Goal: Transaction & Acquisition: Purchase product/service

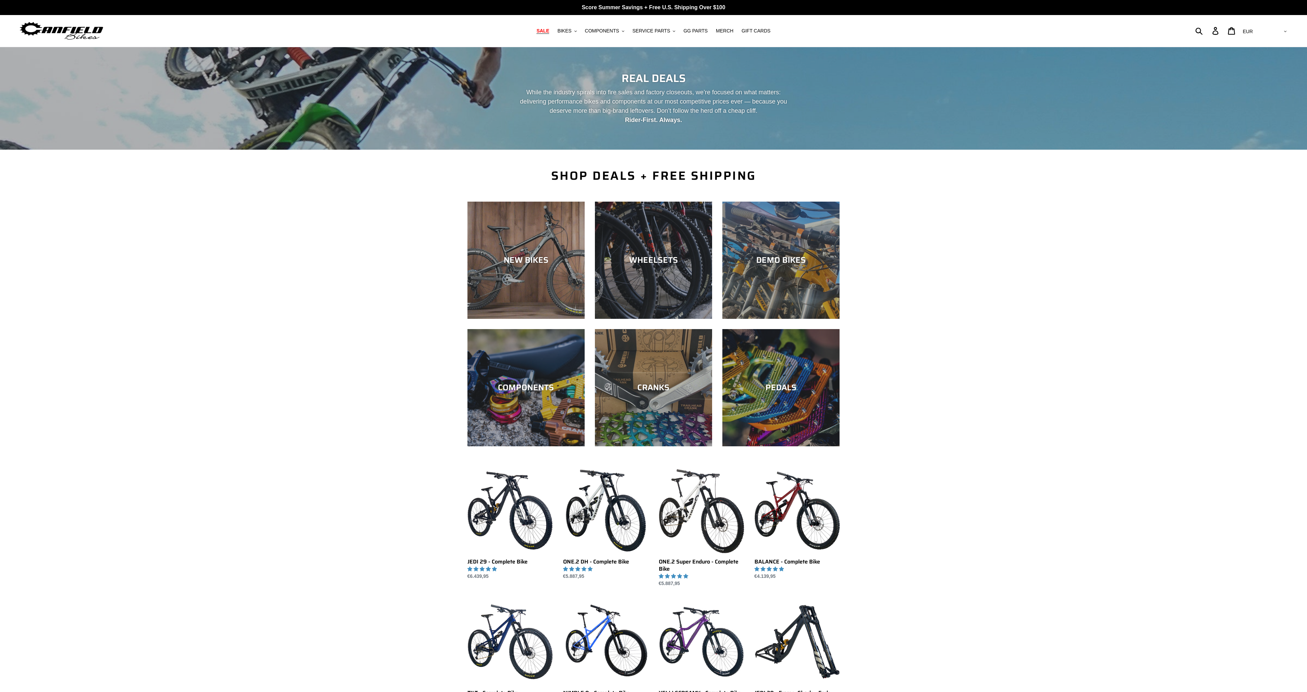
click at [789, 319] on div "DEMO BIKES" at bounding box center [780, 319] width 117 height 0
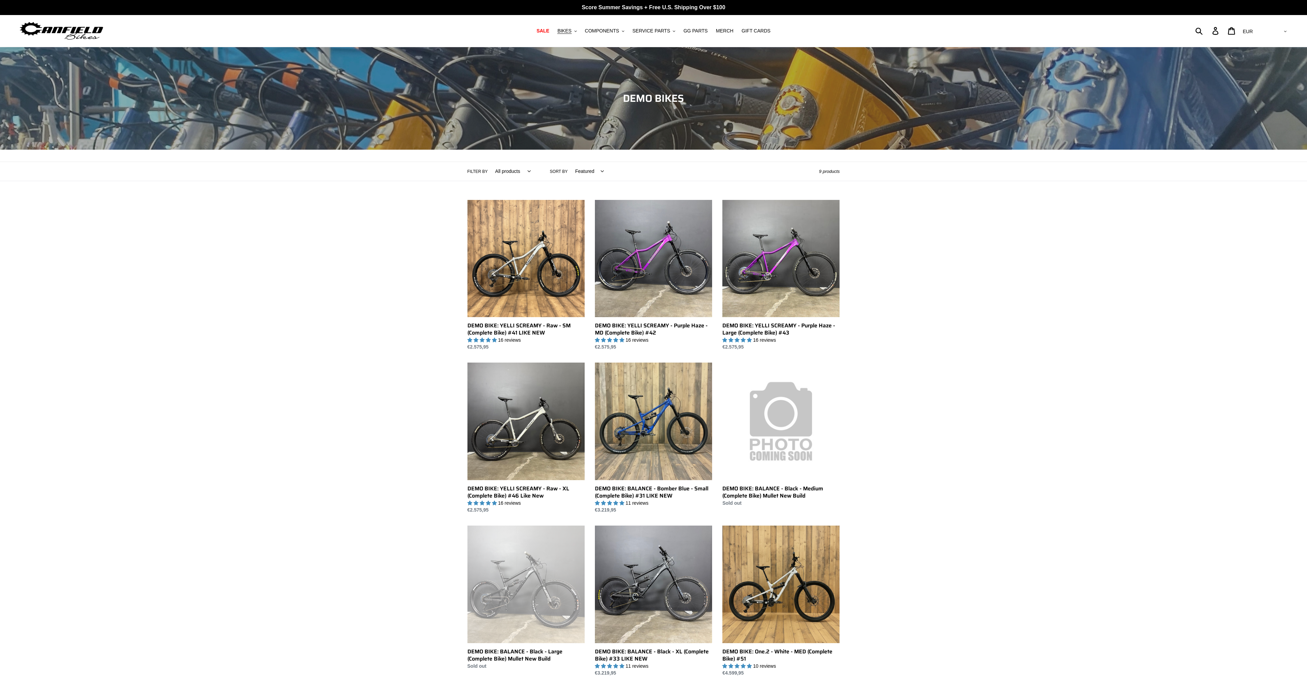
click at [554, 36] on nav "SALE BIKES .cls-1{fill:#231f20} SHOP ALL BIKES SHOP DEMO BIKES - On SALE Now! J…" at bounding box center [653, 31] width 635 height 32
click at [549, 33] on span "SALE" at bounding box center [542, 31] width 13 height 6
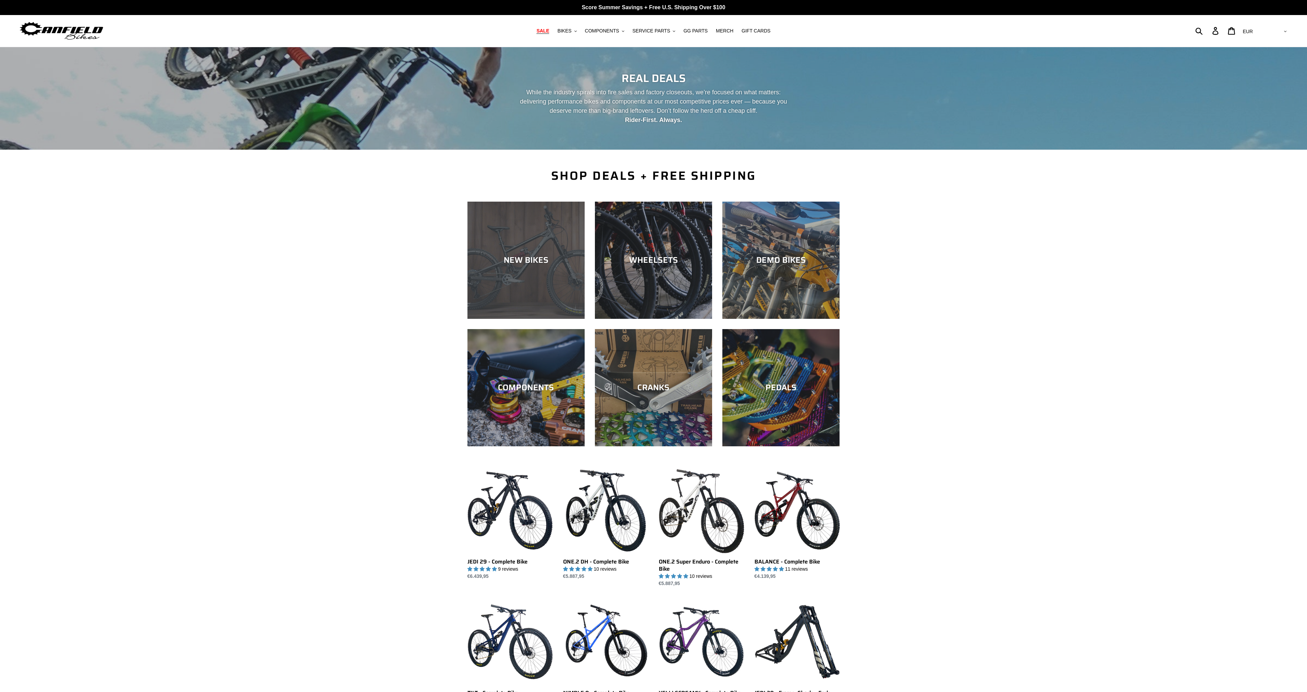
click at [500, 260] on div "NEW BIKES" at bounding box center [525, 260] width 117 height 10
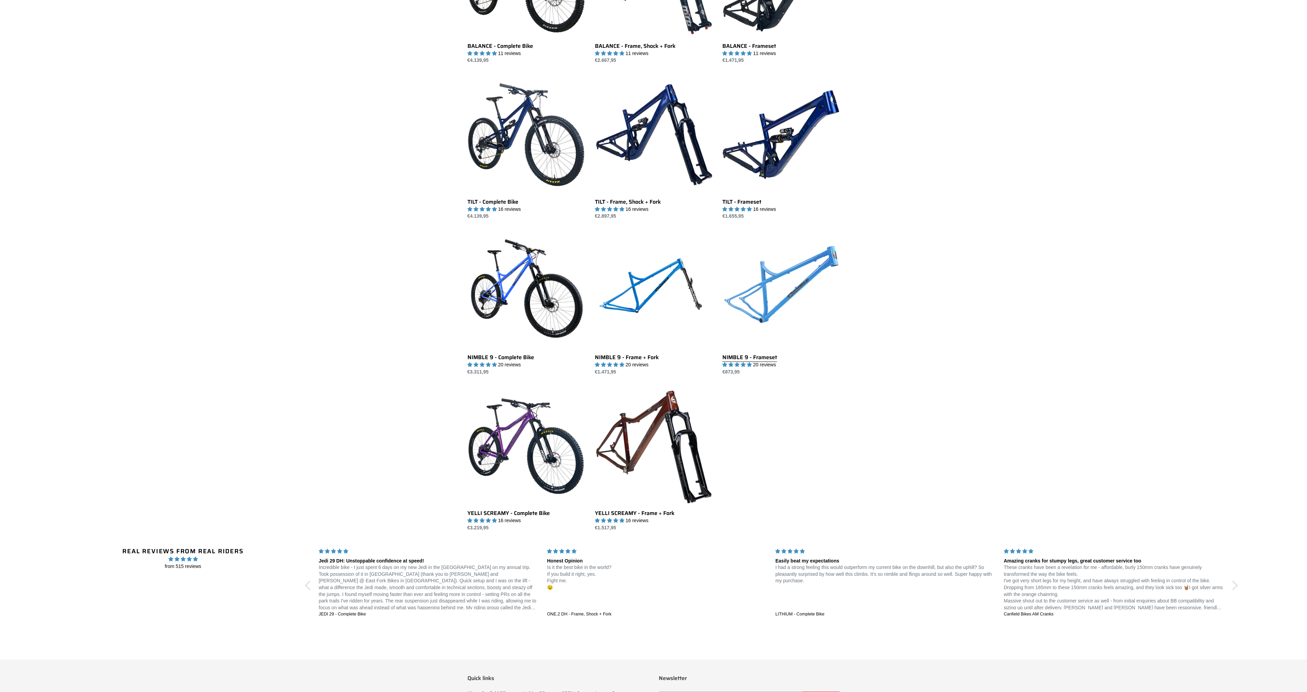
scroll to position [752, 0]
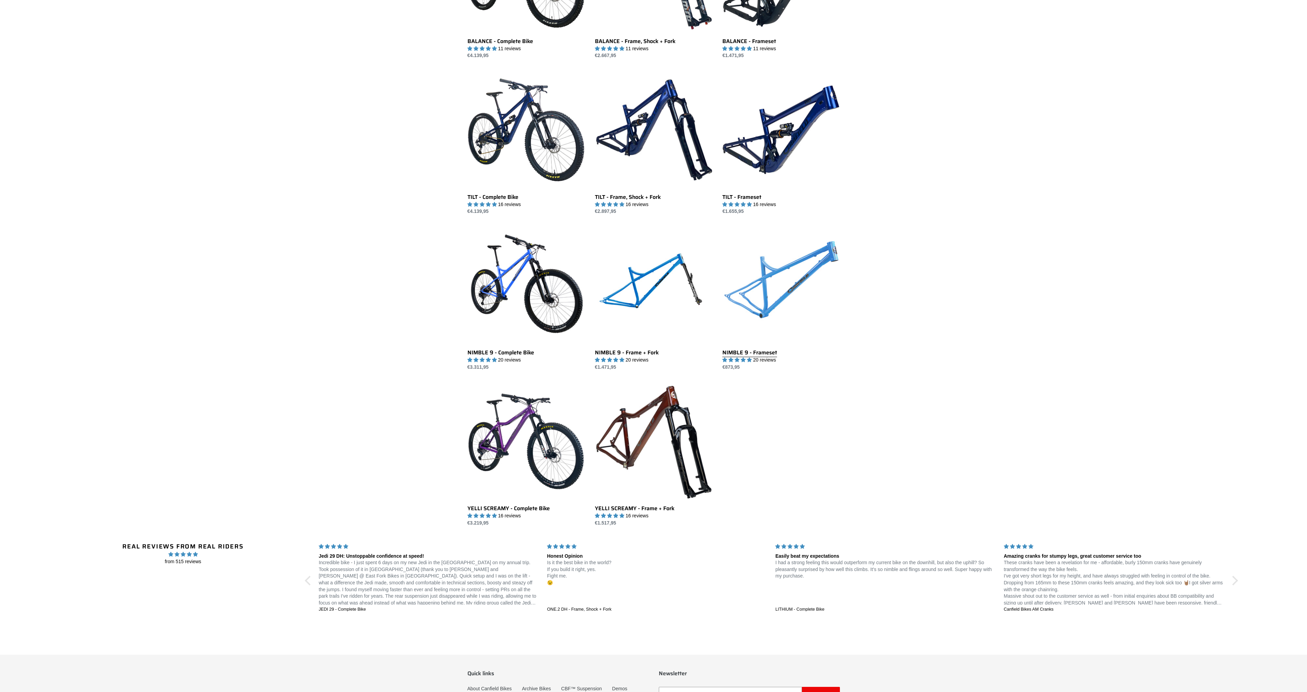
click at [775, 294] on link "NIMBLE 9 - Frameset" at bounding box center [780, 299] width 117 height 144
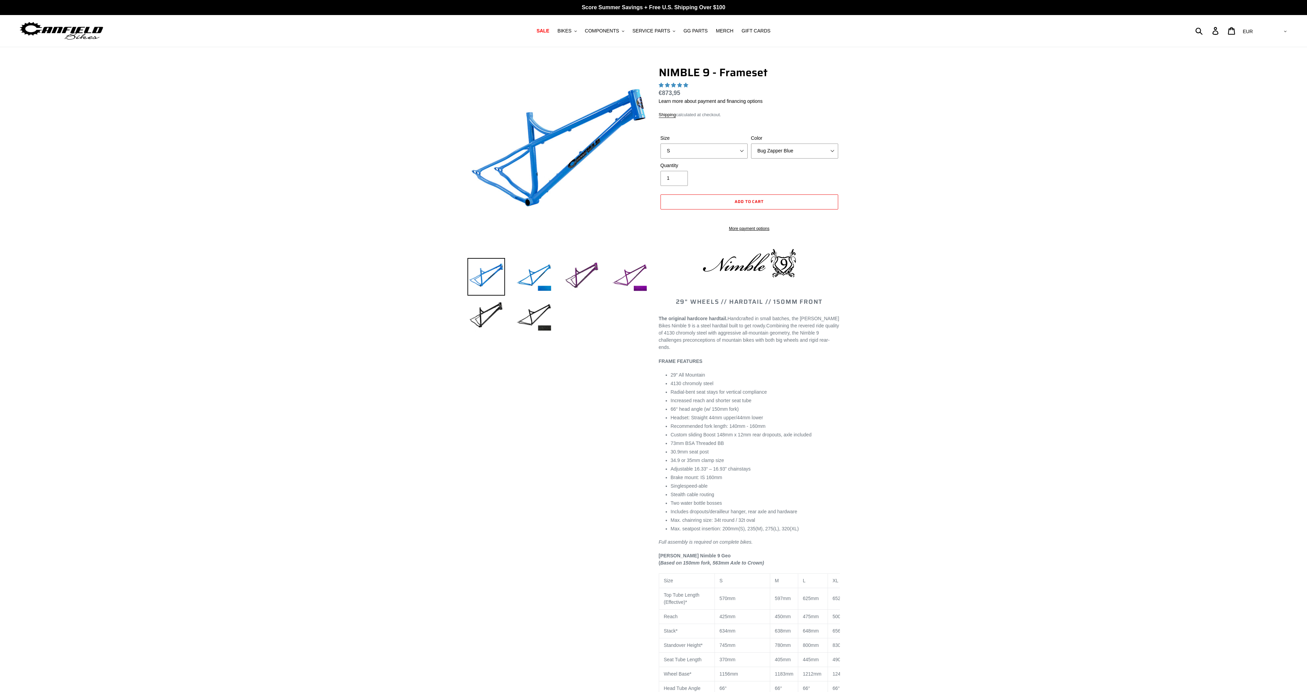
select select "highest-rating"
click at [718, 156] on select "S M L XL" at bounding box center [703, 150] width 87 height 15
select select "M"
click at [660, 143] on select "S M L XL" at bounding box center [703, 150] width 87 height 15
click at [776, 153] on select "Bug Zapper Blue Purple Haze -Sold Out Galaxy Black" at bounding box center [794, 150] width 87 height 15
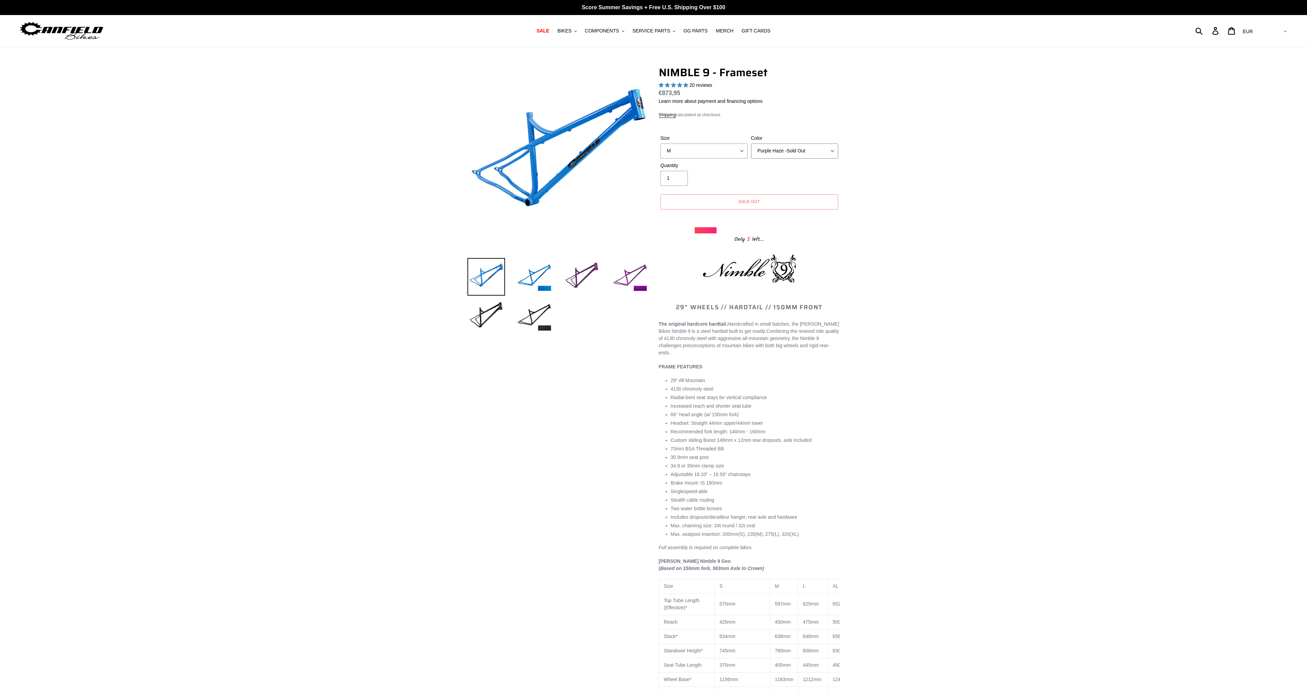
click at [751, 143] on select "Bug Zapper Blue Purple Haze -Sold Out Galaxy Black" at bounding box center [794, 150] width 87 height 15
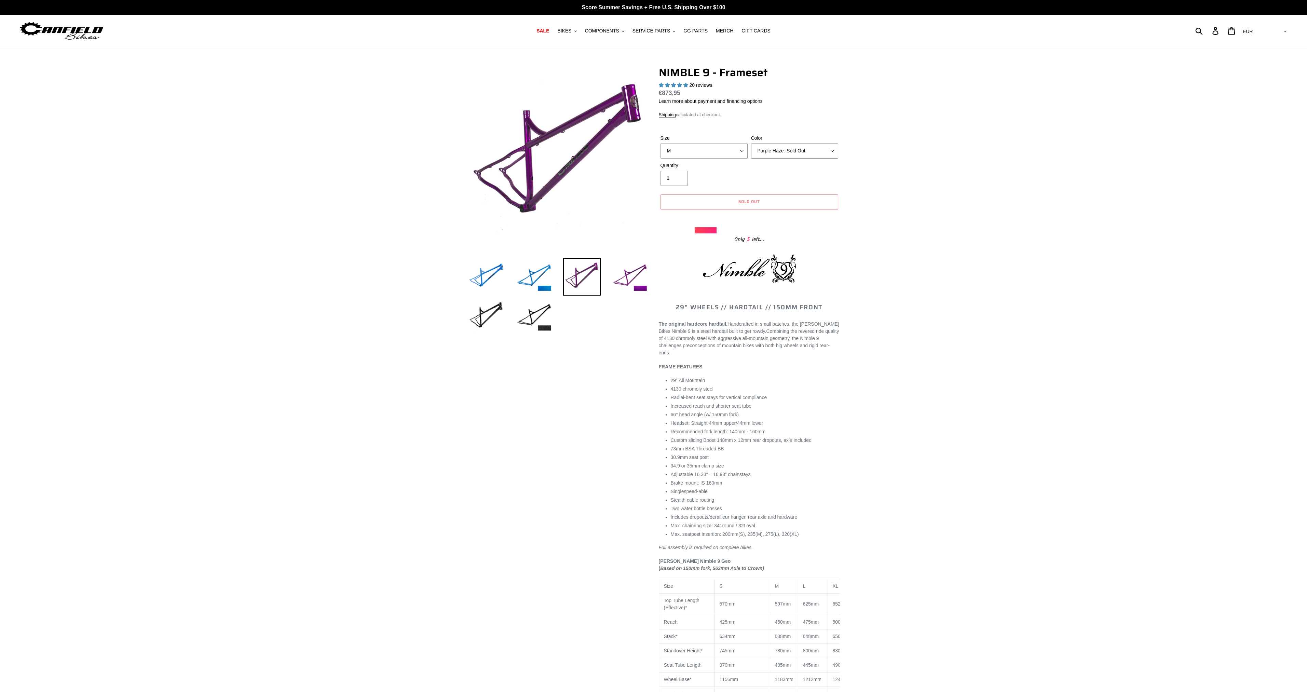
drag, startPoint x: 790, startPoint y: 151, endPoint x: 787, endPoint y: 158, distance: 7.2
click at [789, 153] on select "Bug Zapper Blue Purple Haze -Sold Out Galaxy Black" at bounding box center [794, 150] width 87 height 15
click at [751, 143] on select "Bug Zapper Blue Purple Haze -Sold Out Galaxy Black" at bounding box center [794, 150] width 87 height 15
click at [759, 204] on span "Sold out" at bounding box center [749, 201] width 22 height 6
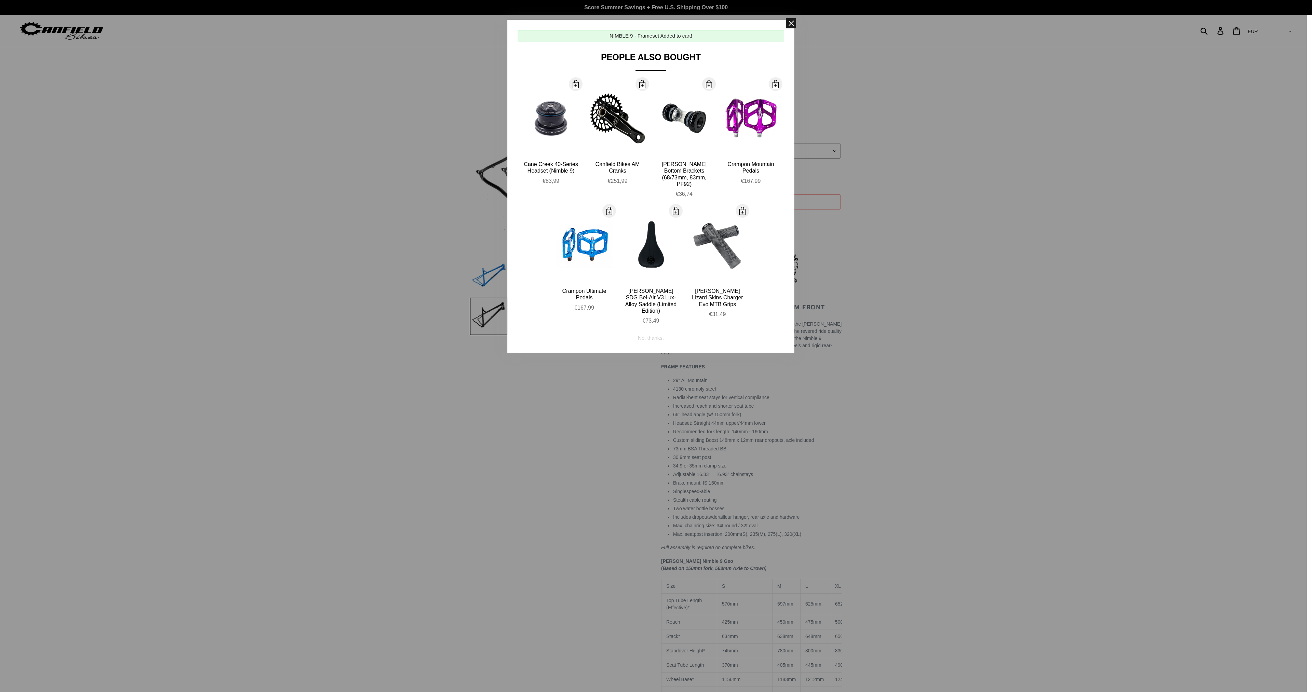
click at [788, 19] on span at bounding box center [791, 23] width 10 height 10
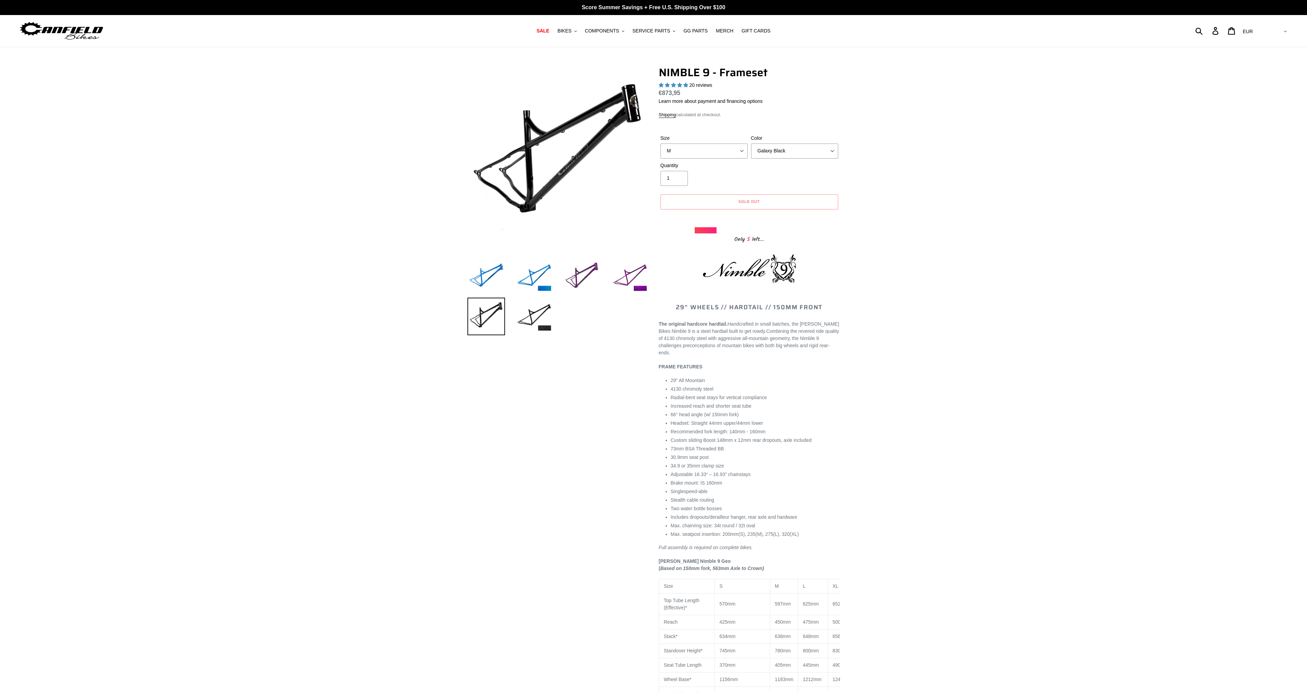
click at [796, 142] on div "Color Bug Zapper Blue Purple Haze -Sold Out Galaxy Black" at bounding box center [794, 147] width 91 height 24
click at [792, 151] on select "Bug Zapper Blue Purple Haze -Sold Out Galaxy Black" at bounding box center [794, 150] width 87 height 15
select select "Purple Haze -Sold Out"
click at [751, 143] on select "Bug Zapper Blue Purple Haze -Sold Out Galaxy Black" at bounding box center [794, 150] width 87 height 15
click at [721, 148] on select "S M L XL" at bounding box center [703, 150] width 87 height 15
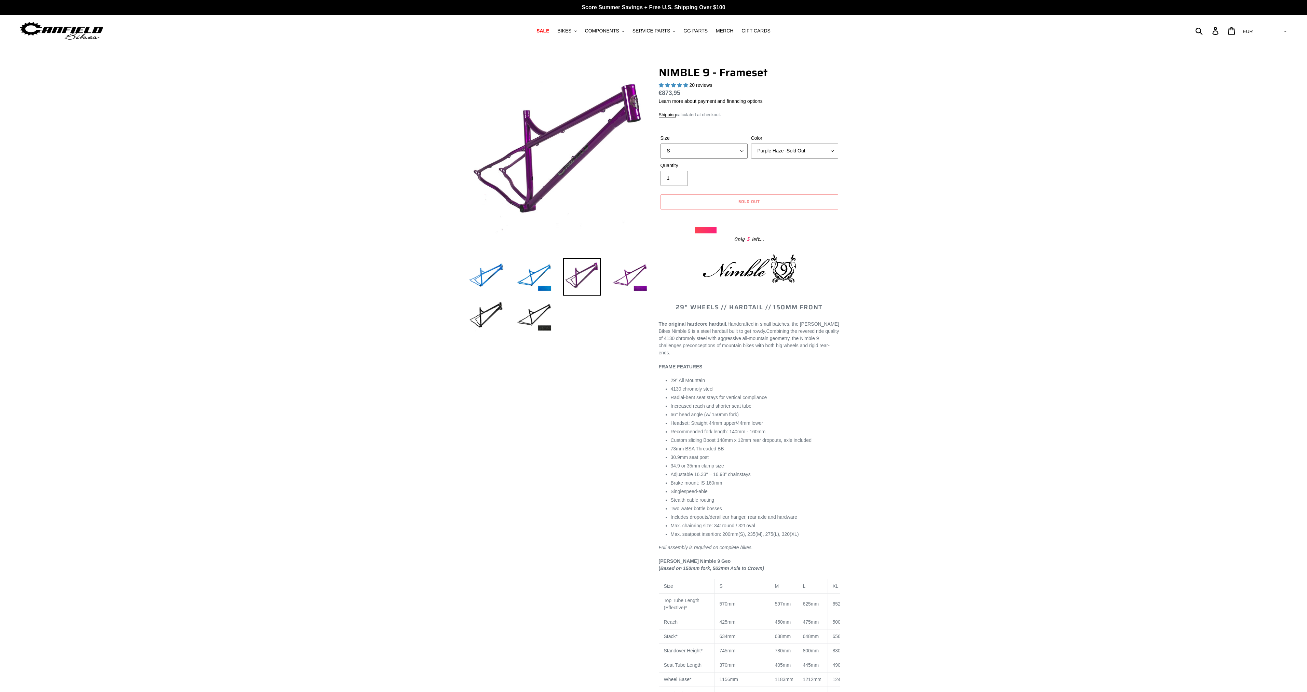
click at [660, 143] on select "S M L XL" at bounding box center [703, 150] width 87 height 15
drag, startPoint x: 722, startPoint y: 147, endPoint x: 721, endPoint y: 152, distance: 5.7
click at [722, 147] on select "S M L XL" at bounding box center [703, 150] width 87 height 15
click at [660, 143] on select "S M L XL" at bounding box center [703, 150] width 87 height 15
drag, startPoint x: 715, startPoint y: 150, endPoint x: 714, endPoint y: 158, distance: 8.0
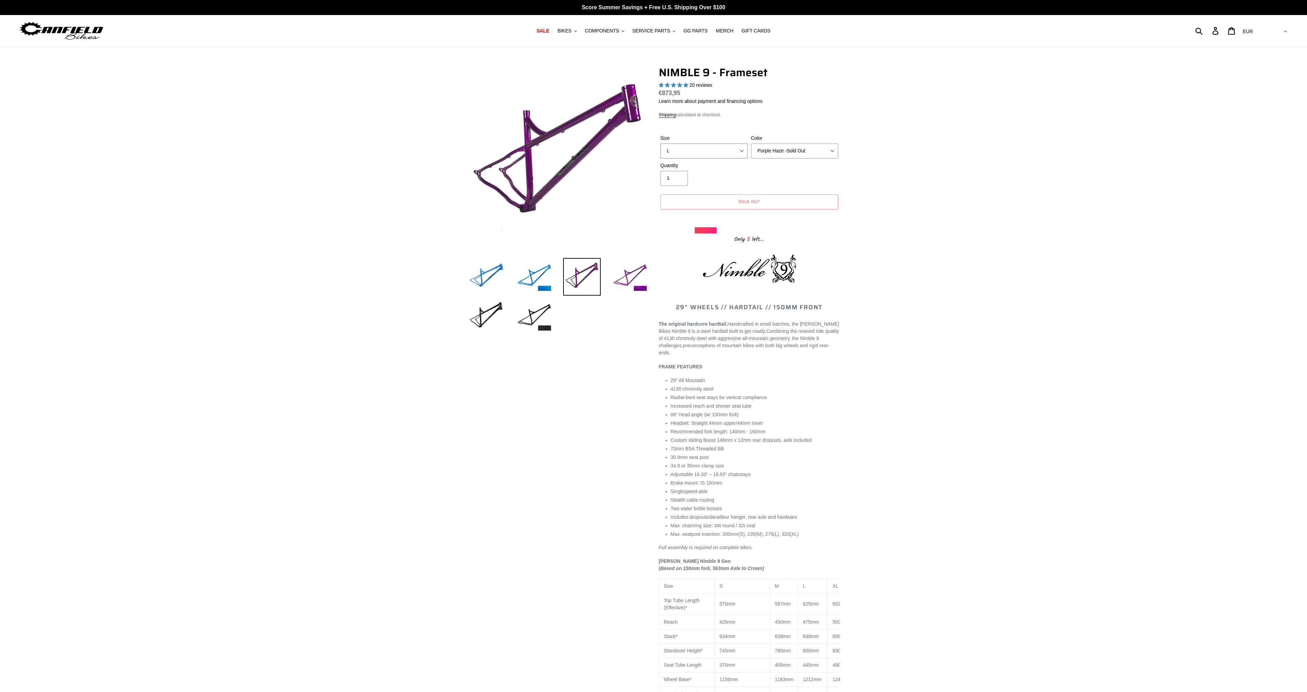
click at [715, 150] on select "S M L XL" at bounding box center [703, 150] width 87 height 15
select select "XL"
click at [660, 143] on select "S M L XL" at bounding box center [703, 150] width 87 height 15
click at [782, 147] on select "Bug Zapper Blue Purple Haze -Sold Out Galaxy Black" at bounding box center [794, 150] width 87 height 15
select select "Bug Zapper Blue"
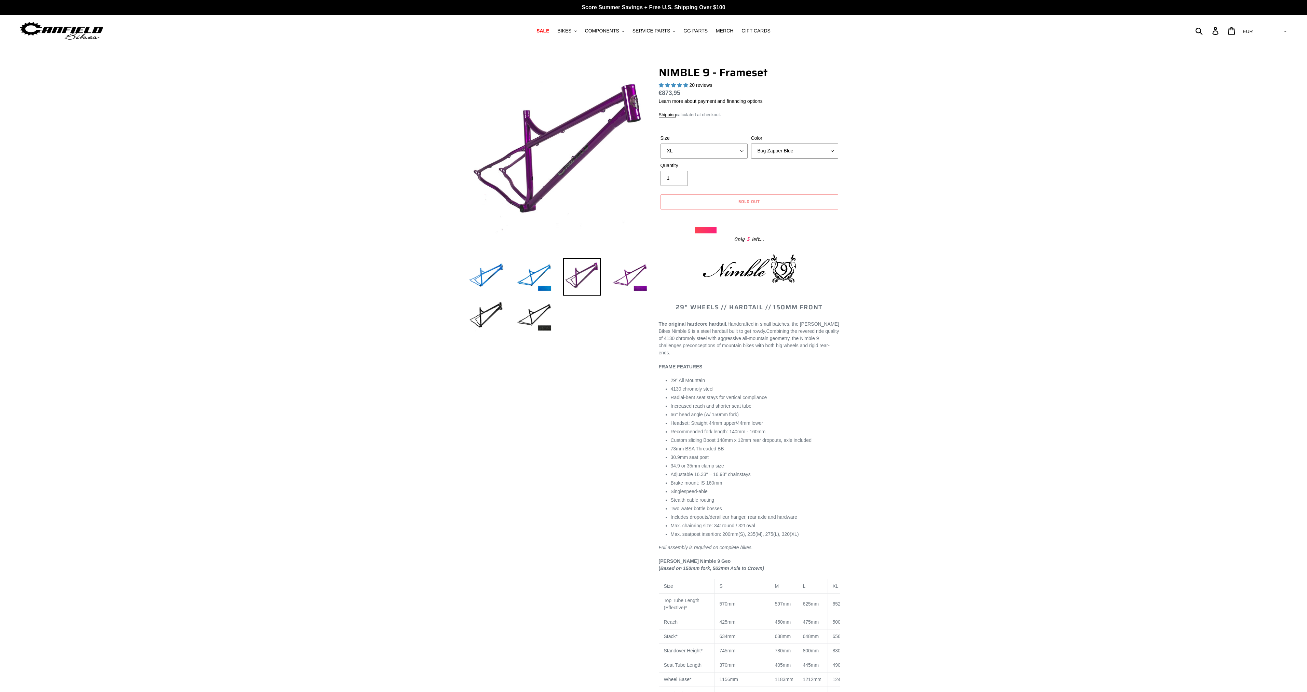
click at [751, 143] on select "Bug Zapper Blue Purple Haze -Sold Out Galaxy Black" at bounding box center [794, 150] width 87 height 15
click at [730, 154] on select "S M L XL" at bounding box center [703, 150] width 87 height 15
select select "S"
click at [660, 143] on select "S M L XL" at bounding box center [703, 150] width 87 height 15
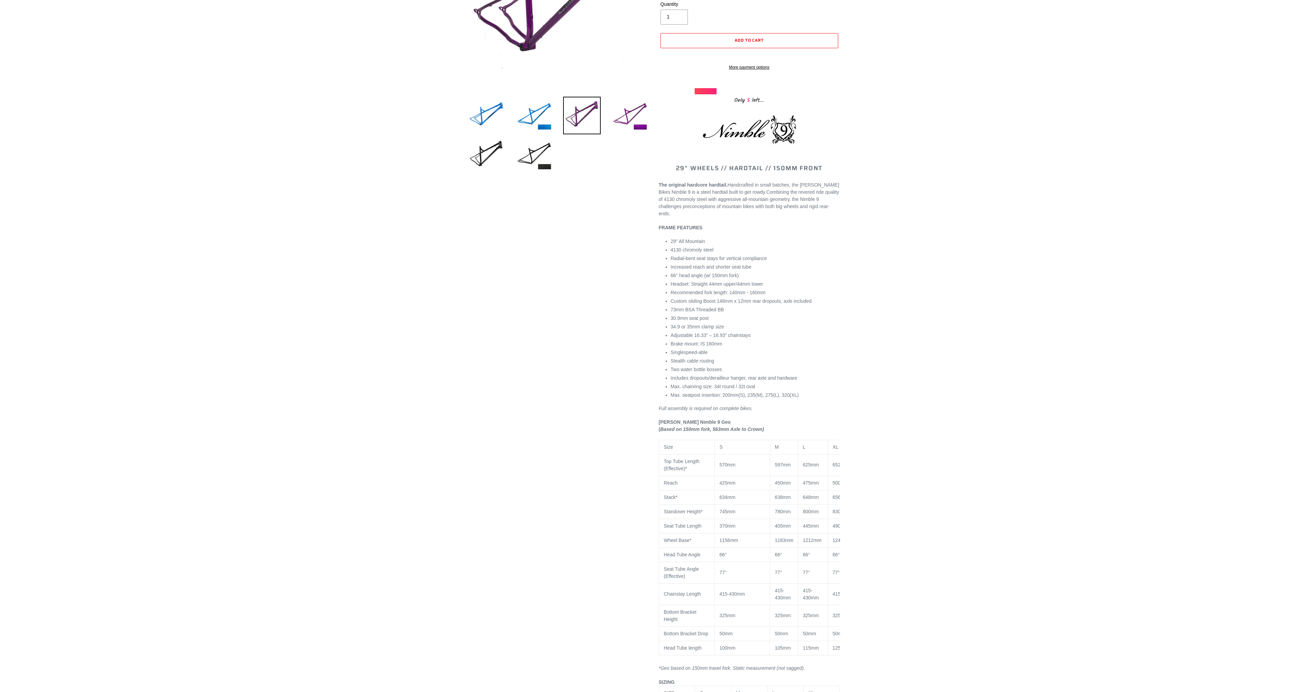
scroll to position [239, 0]
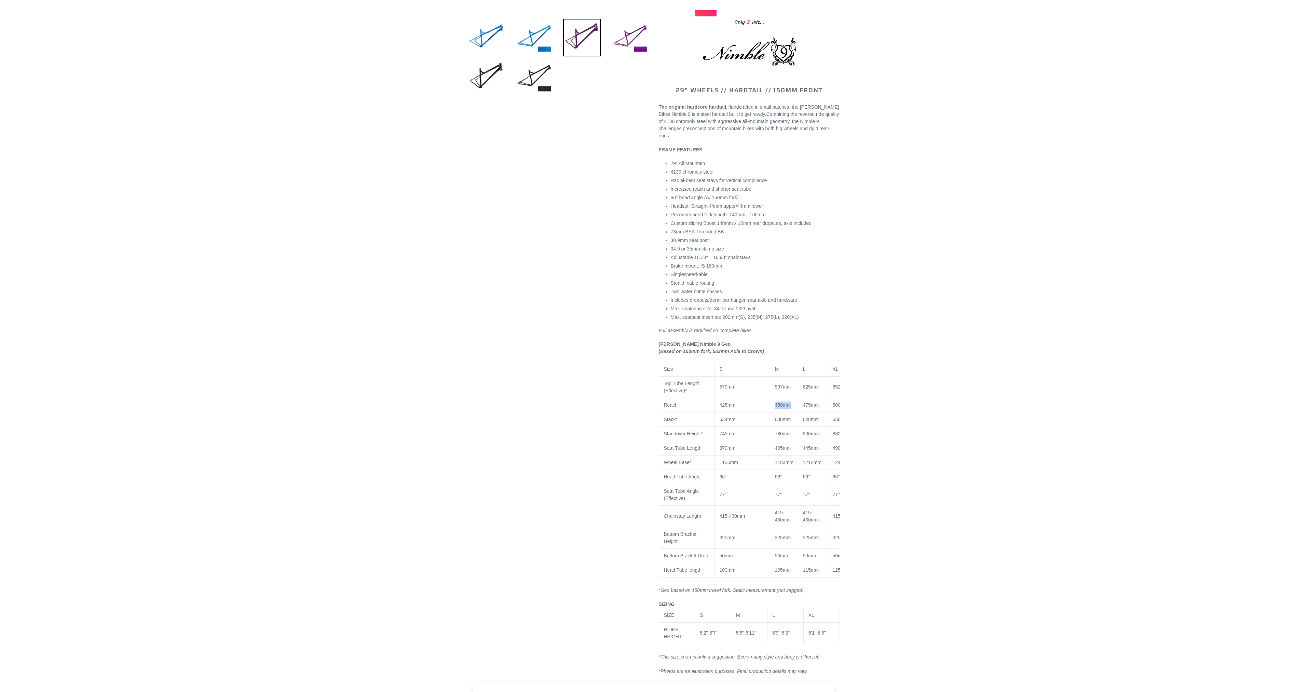
drag, startPoint x: 775, startPoint y: 407, endPoint x: 789, endPoint y: 407, distance: 13.7
click at [789, 407] on span "450mm" at bounding box center [783, 404] width 16 height 5
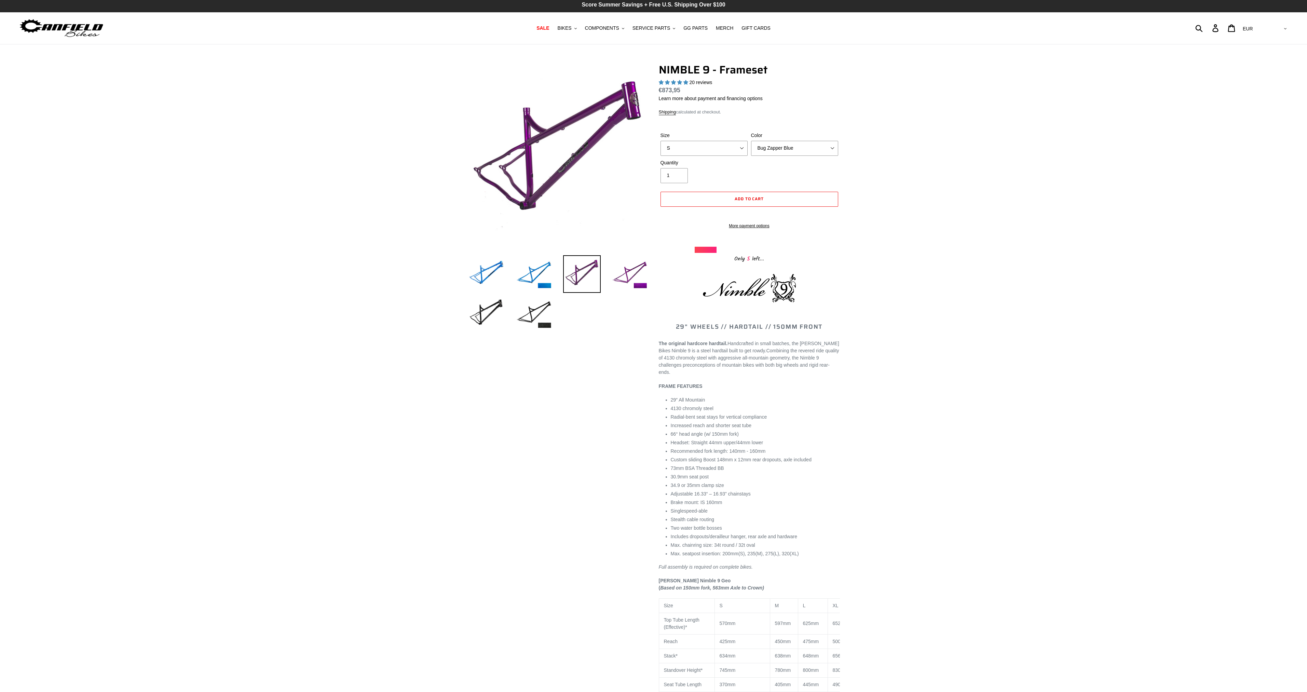
scroll to position [0, 0]
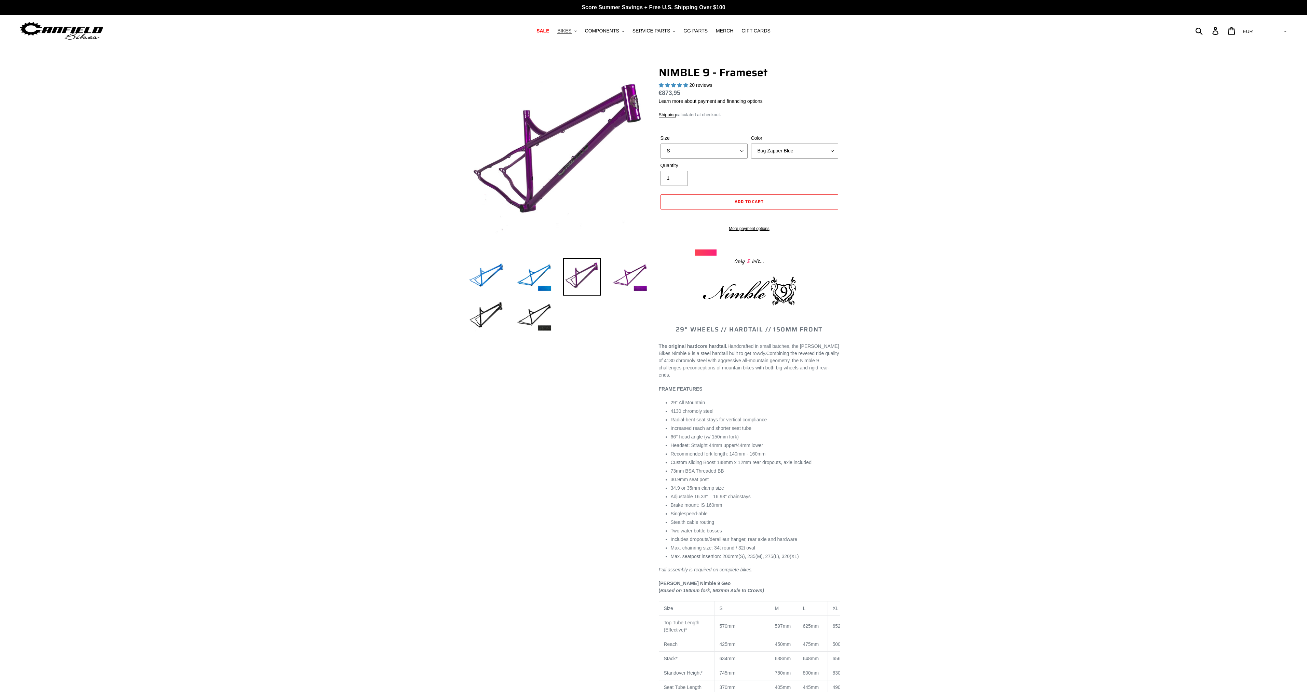
click at [571, 33] on span "BIKES" at bounding box center [564, 31] width 14 height 6
click at [610, 133] on span "TITANIUM NIMBLE 9 - AM/Enduro Hardtail 29" at bounding box center [608, 131] width 98 height 6
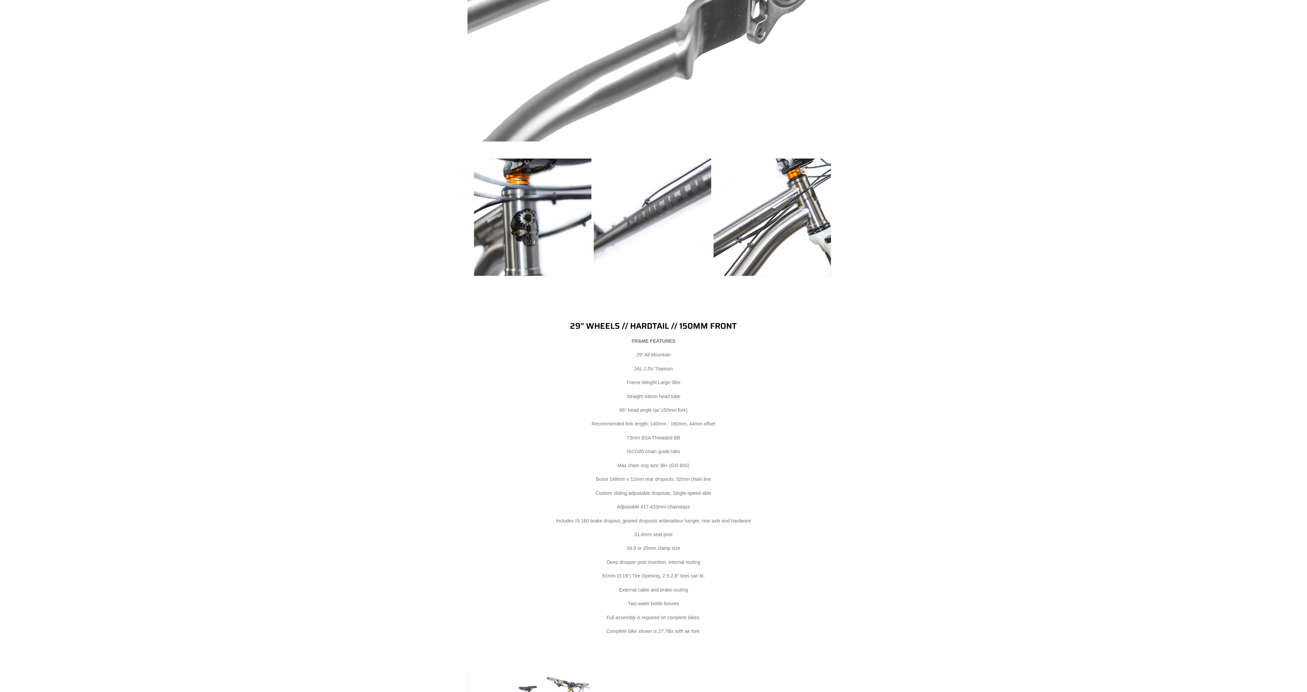
scroll to position [3656, 0]
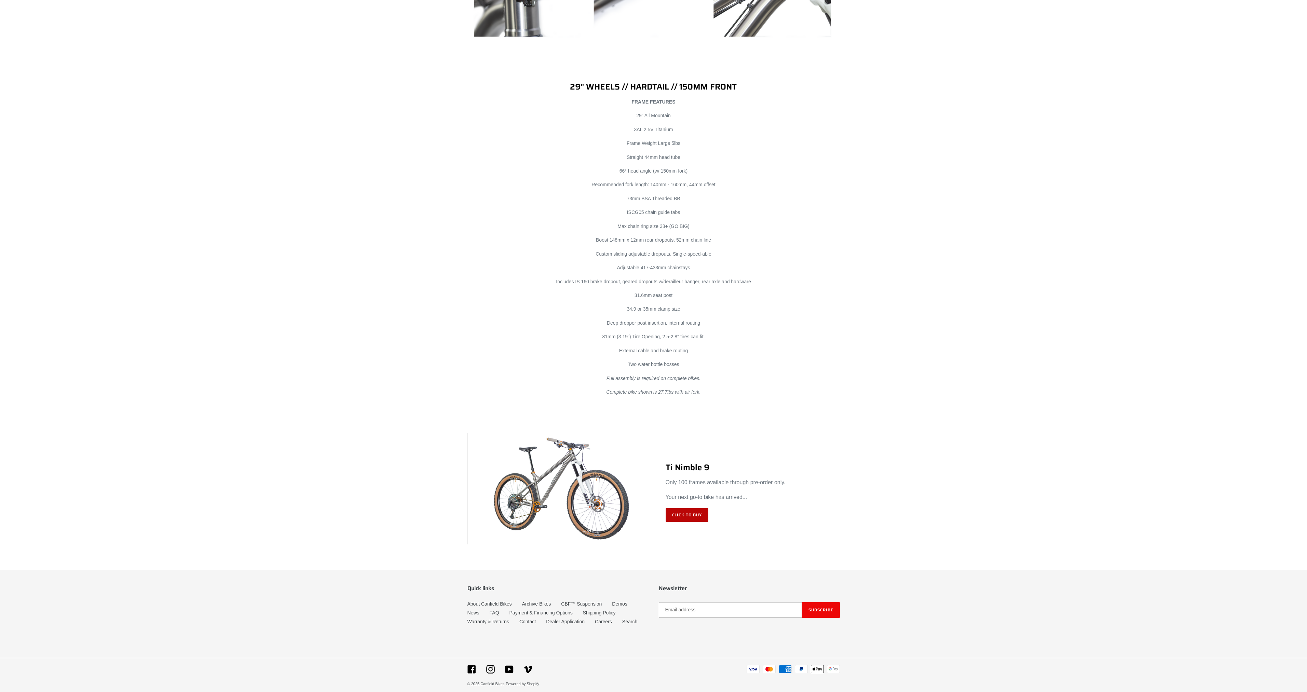
click at [694, 508] on link "Click to Buy" at bounding box center [687, 515] width 43 height 14
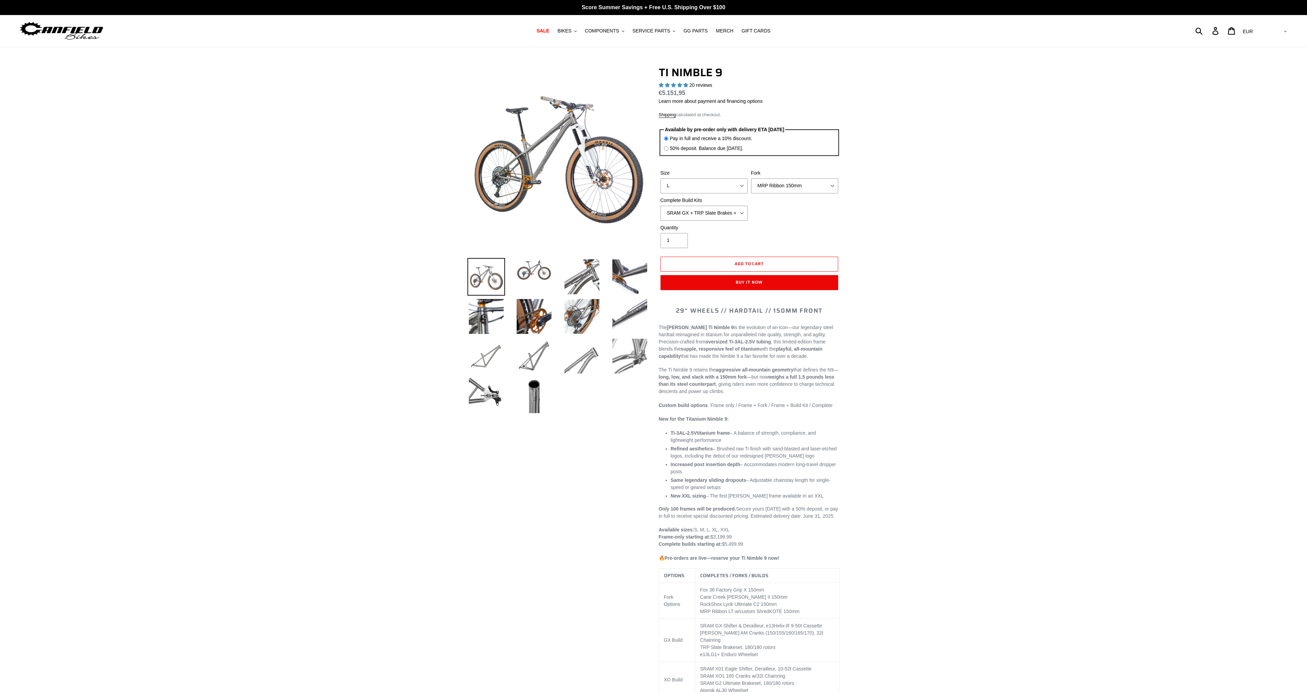
select select "highest-rating"
click at [695, 151] on label "50% deposit. Balance due [DATE]." at bounding box center [706, 148] width 73 height 7
click at [668, 151] on input "50% deposit. Balance due [DATE]." at bounding box center [666, 148] width 4 height 4
radio input "true"
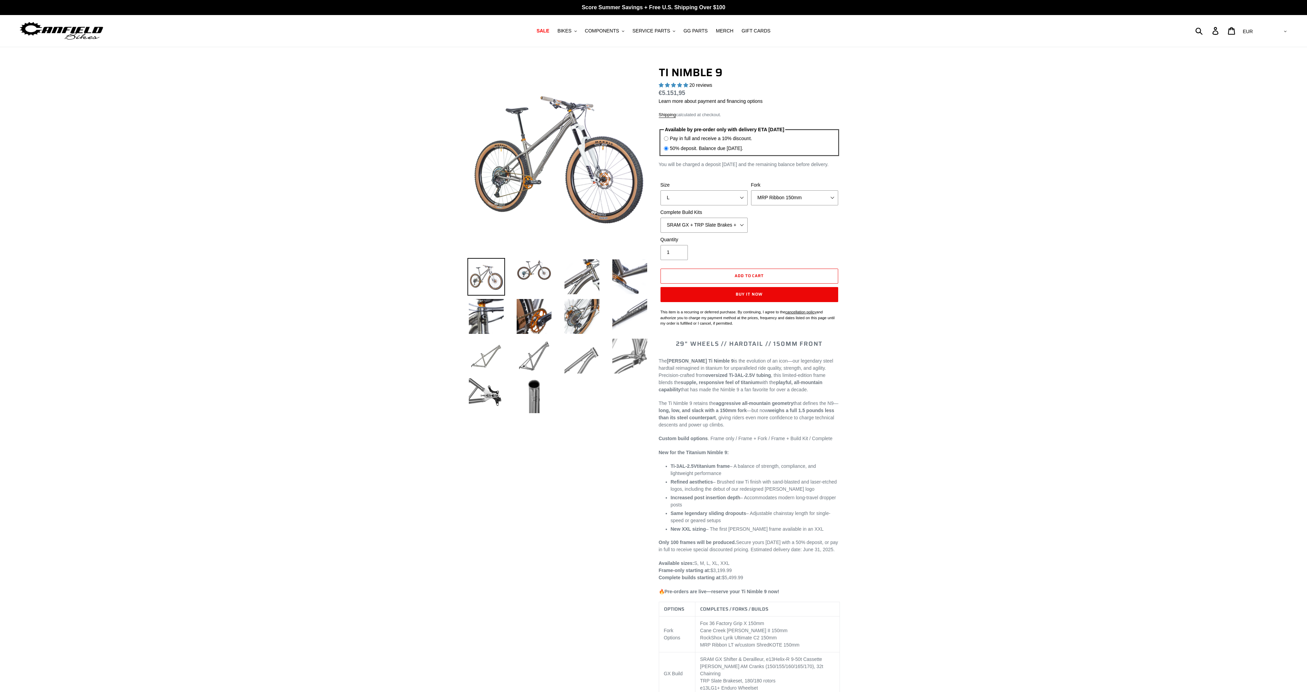
click at [691, 139] on label "Pay in full and receive a 10% discount." at bounding box center [711, 138] width 82 height 7
click at [668, 139] on input "Pay in full and receive a 10% discount." at bounding box center [666, 138] width 4 height 4
radio input "true"
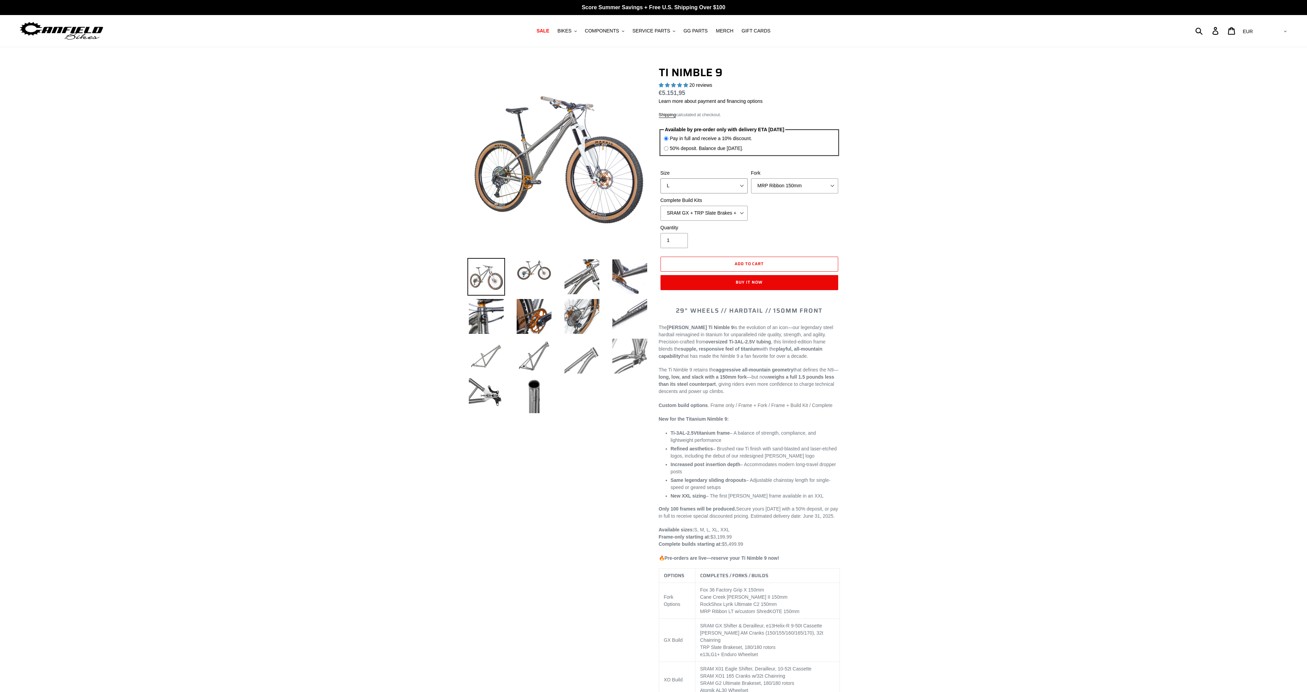
click at [687, 189] on select "S M L XL / XXL (Specify at checkout)" at bounding box center [703, 185] width 87 height 15
select select "M"
click at [660, 178] on select "S M L XL / XXL (Specify at checkout)" at bounding box center [703, 185] width 87 height 15
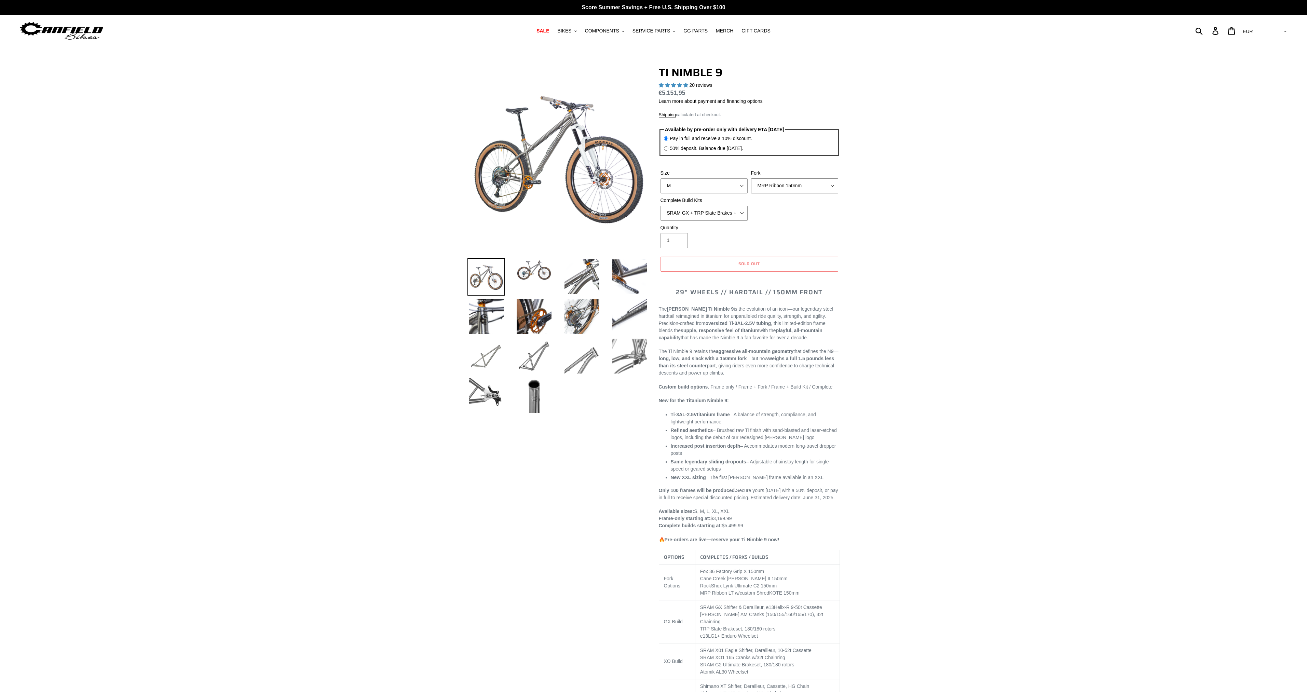
click at [778, 182] on select "MRP Ribbon 150mm RockShox Lyrik 150mm Fox Factory 36 150mm Cane Creek Helm 150m…" at bounding box center [794, 185] width 87 height 15
select select "Fork - None"
click at [751, 178] on select "MRP Ribbon 150mm RockShox Lyrik 150mm Fox Factory 36 150mm Cane Creek Helm 150m…" at bounding box center [794, 185] width 87 height 15
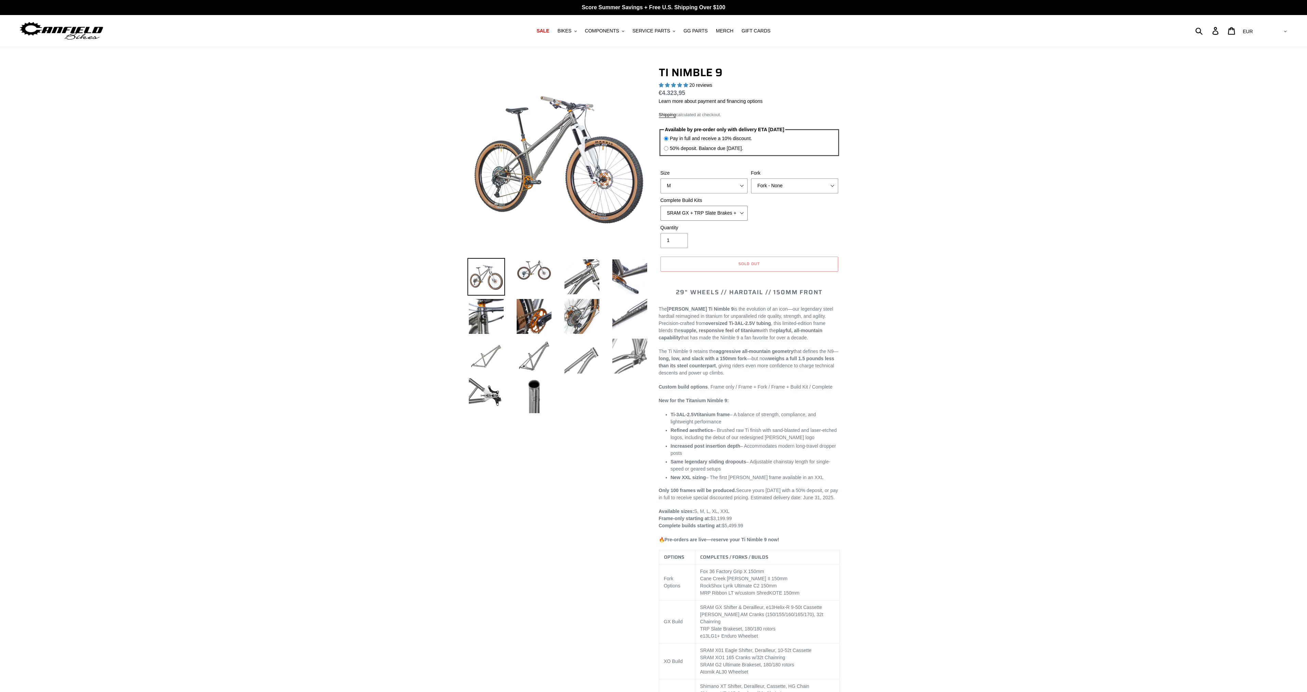
click at [726, 212] on select "SRAM GX + TRP Slate Brakes + Rotors + e13 LG-1 Wheels SHIMANO XT + SHIMANO brak…" at bounding box center [703, 213] width 87 height 15
select select "Complete Build Kit - None (Contact us for Custom Builds)"
click at [660, 206] on select "SRAM GX + TRP Slate Brakes + Rotors + e13 LG-1 Wheels SHIMANO XT + SHIMANO brak…" at bounding box center [703, 213] width 87 height 15
click at [715, 263] on button "Sold out" at bounding box center [749, 264] width 178 height 15
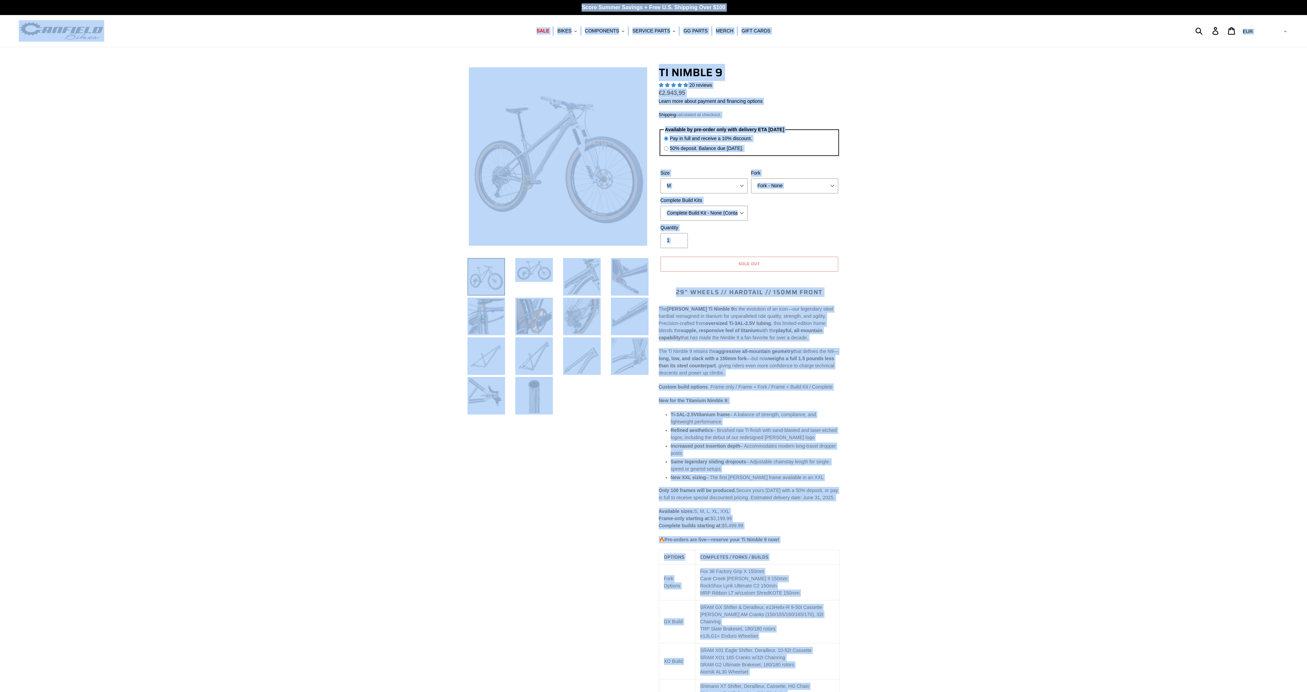
click at [715, 263] on button "Sold out" at bounding box center [749, 264] width 178 height 15
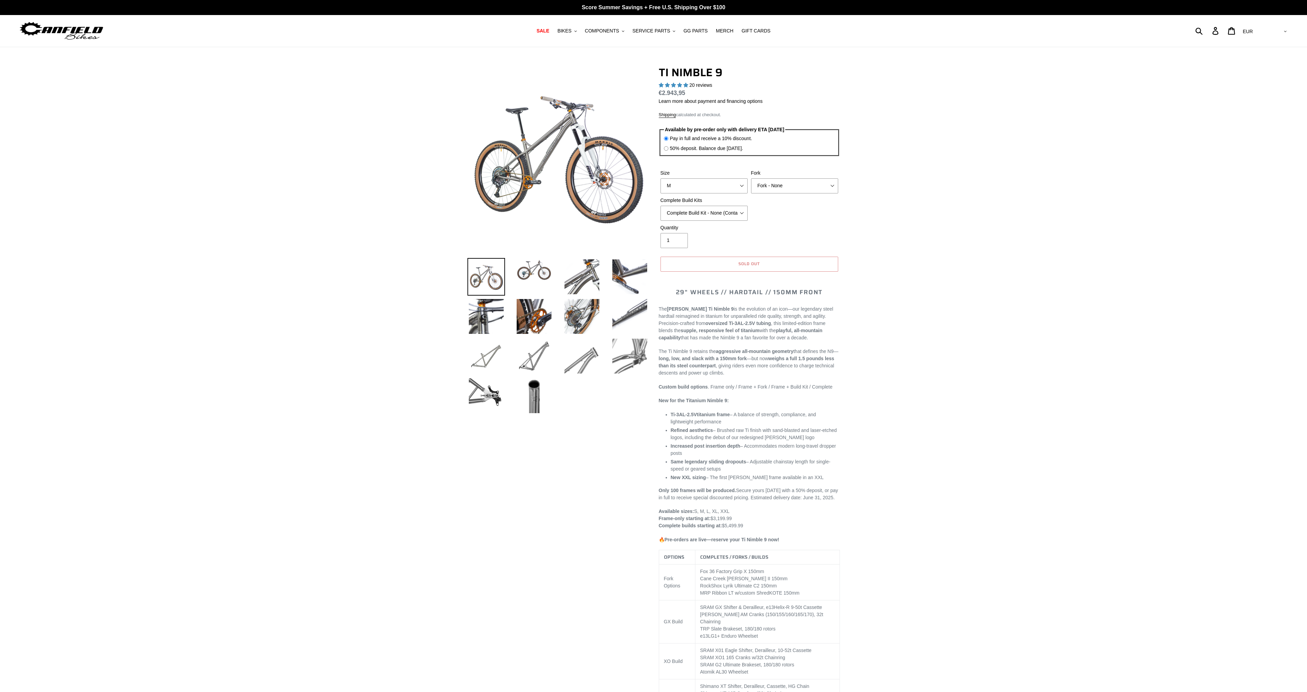
click at [715, 263] on button "Sold out" at bounding box center [749, 264] width 178 height 15
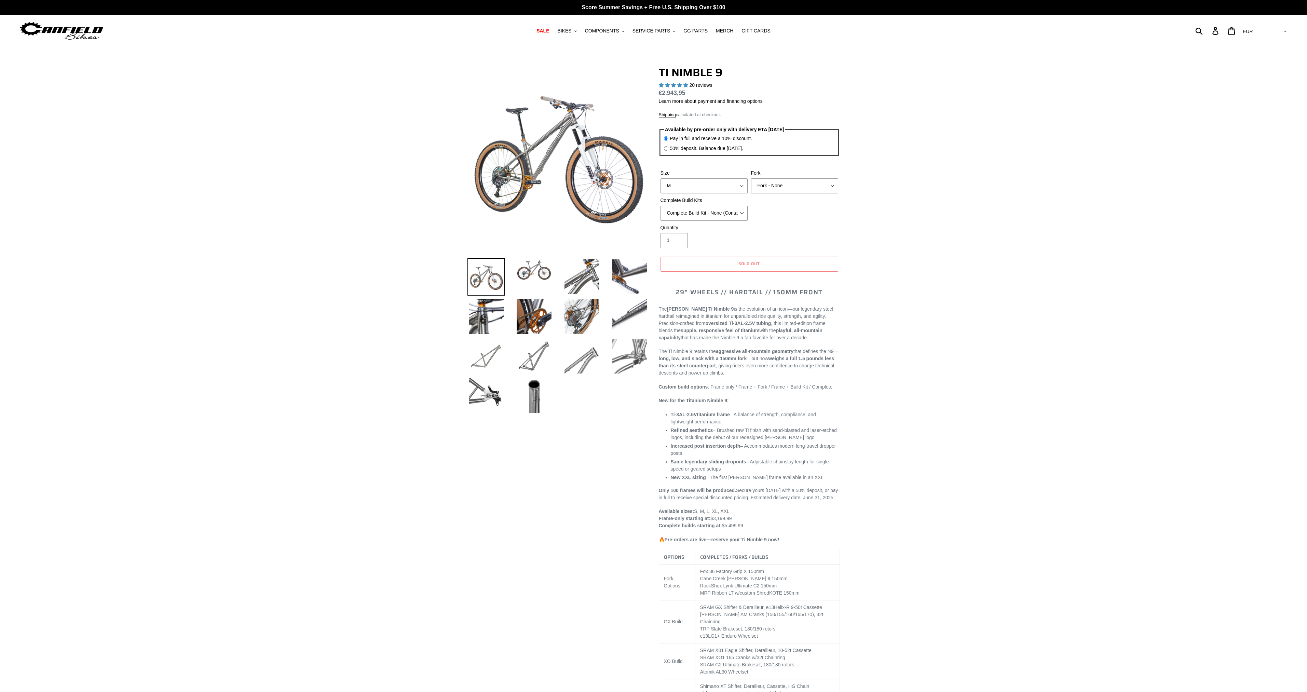
click at [616, 150] on img at bounding box center [672, 271] width 410 height 410
click at [733, 184] on select "S M L XL / XXL (Specify at checkout)" at bounding box center [703, 185] width 87 height 15
drag, startPoint x: 733, startPoint y: 185, endPoint x: 742, endPoint y: 183, distance: 9.4
click at [733, 185] on select "S M L XL / XXL (Specify at checkout)" at bounding box center [703, 185] width 87 height 15
click at [778, 181] on select "MRP Ribbon 150mm RockShox Lyrik 150mm Fox Factory 36 150mm Cane Creek Helm 150m…" at bounding box center [794, 185] width 87 height 15
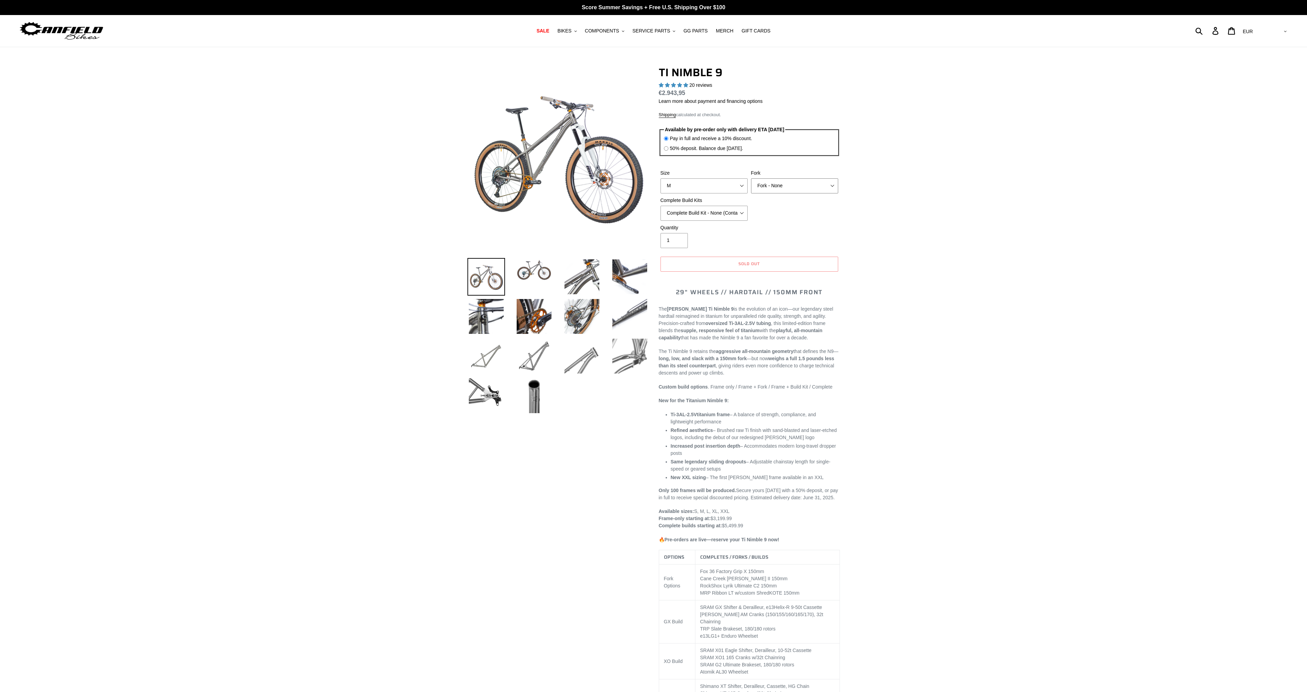
select select "MRP Ribbon 150mm"
click at [751, 178] on select "MRP Ribbon 150mm RockShox Lyrik 150mm Fox Factory 36 150mm Cane Creek Helm 150m…" at bounding box center [794, 185] width 87 height 15
click at [717, 216] on select "SRAM GX + TRP Slate Brakes + Rotors + e13 LG-1 Wheels SHIMANO XT + SHIMANO brak…" at bounding box center [703, 213] width 87 height 15
click at [660, 206] on select "SRAM GX + TRP Slate Brakes + Rotors + e13 LG-1 Wheels SHIMANO XT + SHIMANO brak…" at bounding box center [703, 213] width 87 height 15
drag, startPoint x: 723, startPoint y: 213, endPoint x: 722, endPoint y: 220, distance: 6.9
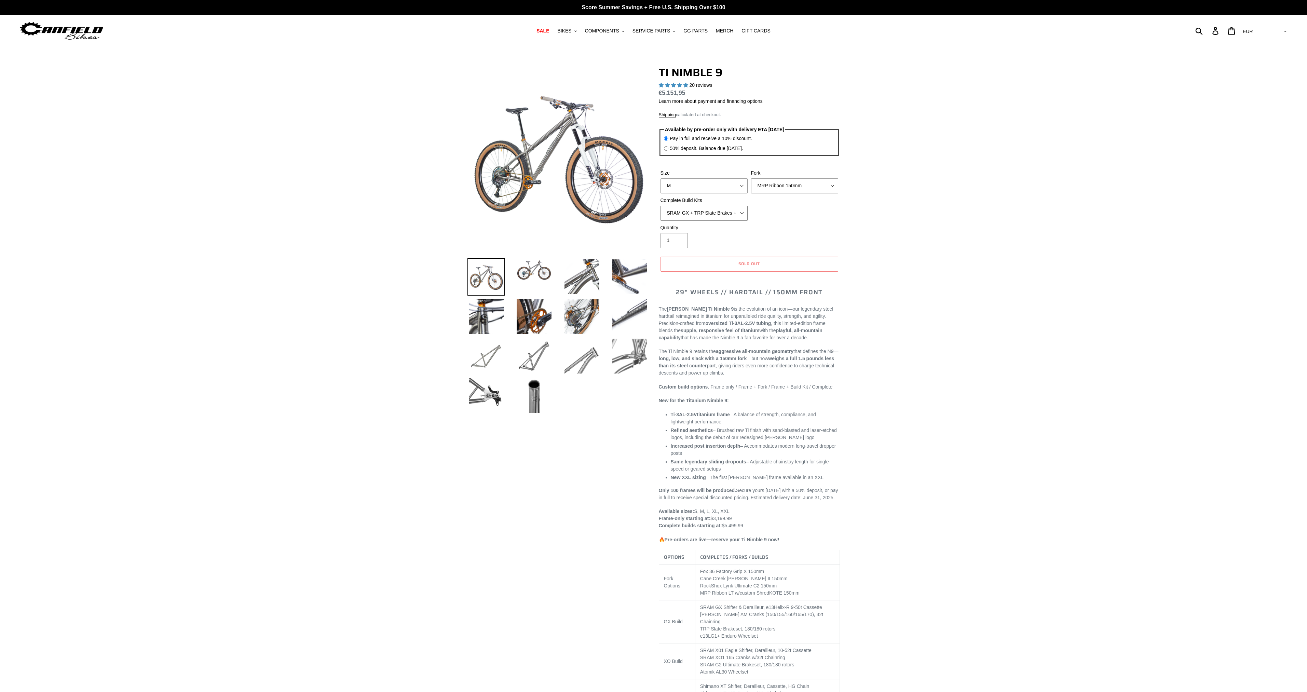
click at [723, 213] on select "SRAM GX + TRP Slate Brakes + Rotors + e13 LG-1 Wheels SHIMANO XT + SHIMANO brak…" at bounding box center [703, 213] width 87 height 15
click at [660, 206] on select "SRAM GX + TRP Slate Brakes + Rotors + e13 LG-1 Wheels SHIMANO XT + SHIMANO brak…" at bounding box center [703, 213] width 87 height 15
drag, startPoint x: 726, startPoint y: 210, endPoint x: 724, endPoint y: 219, distance: 9.0
click at [726, 215] on select "SRAM GX + TRP Slate Brakes + Rotors + e13 LG-1 Wheels SHIMANO XT + SHIMANO brak…" at bounding box center [703, 213] width 87 height 15
click at [660, 206] on select "SRAM GX + TRP Slate Brakes + Rotors + e13 LG-1 Wheels SHIMANO XT + SHIMANO brak…" at bounding box center [703, 213] width 87 height 15
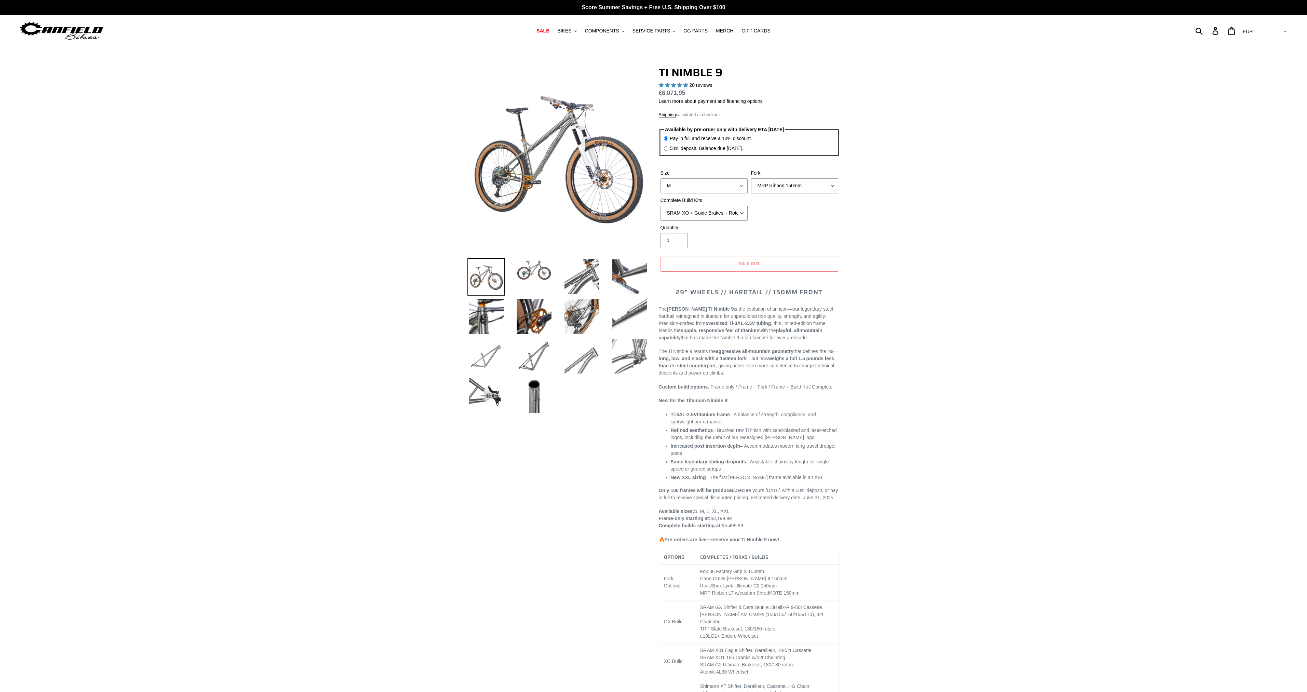
click at [730, 221] on div "Size S M L XL / XXL (Specify at checkout) Fork MRP Ribbon 150mm RockShox Lyrik …" at bounding box center [749, 196] width 181 height 55
click at [726, 211] on select "SRAM GX + TRP Slate Brakes + Rotors + e13 LG-1 Wheels SHIMANO XT + SHIMANO brak…" at bounding box center [703, 213] width 87 height 15
select select "SHIMANO XTR + HOPE Brakes + DT Swiss Carbon Wheels"
click at [660, 206] on select "SRAM GX + TRP Slate Brakes + Rotors + e13 LG-1 Wheels SHIMANO XT + SHIMANO brak…" at bounding box center [703, 213] width 87 height 15
